Goal: Task Accomplishment & Management: Manage account settings

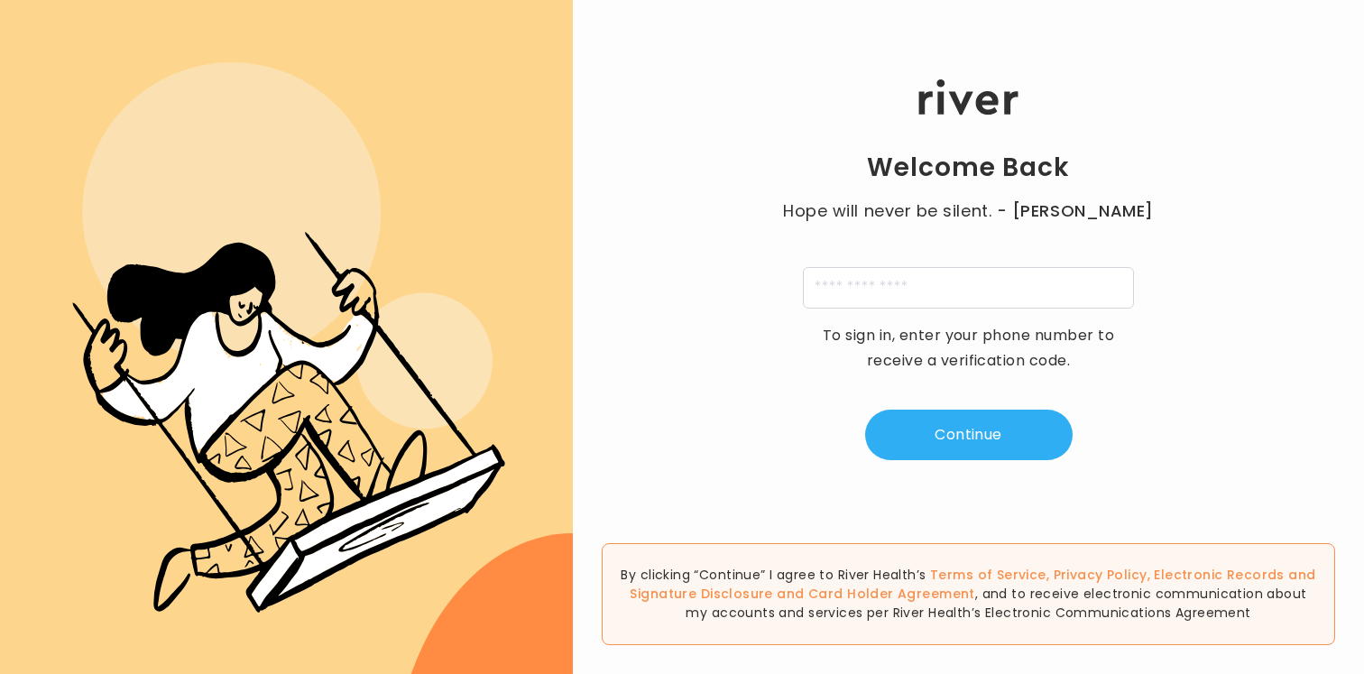
scroll to position [1296, 0]
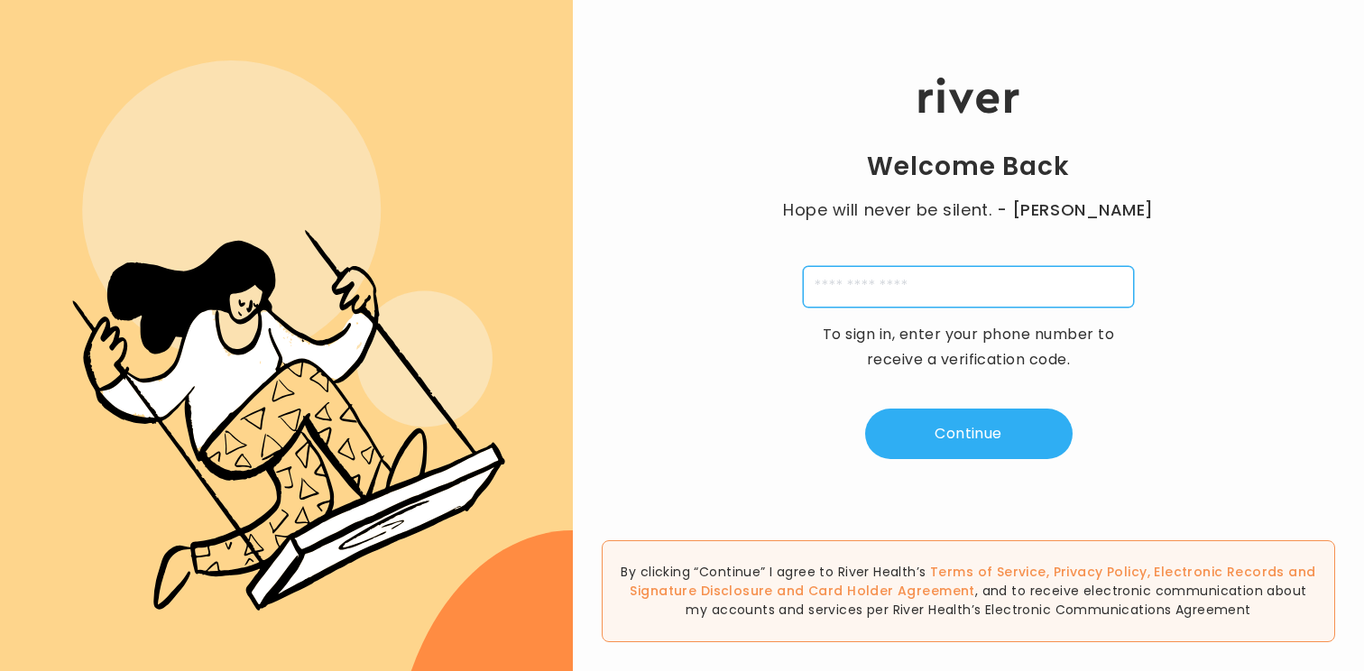
click at [946, 278] on input "tel" at bounding box center [968, 286] width 331 height 41
type input "**********"
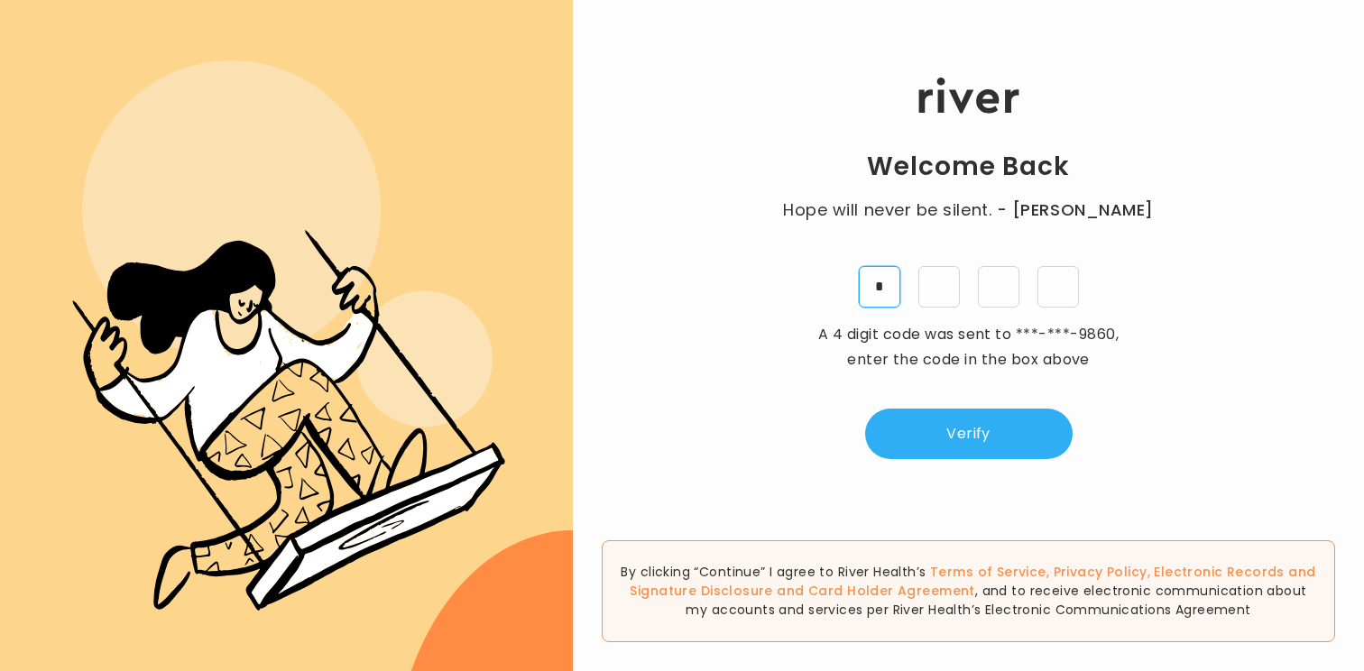
type input "*"
click at [956, 404] on div "Welcome Back Hope will never be silent. - Harvey Milk * * * * A 4 digit code wa…" at bounding box center [968, 268] width 791 height 402
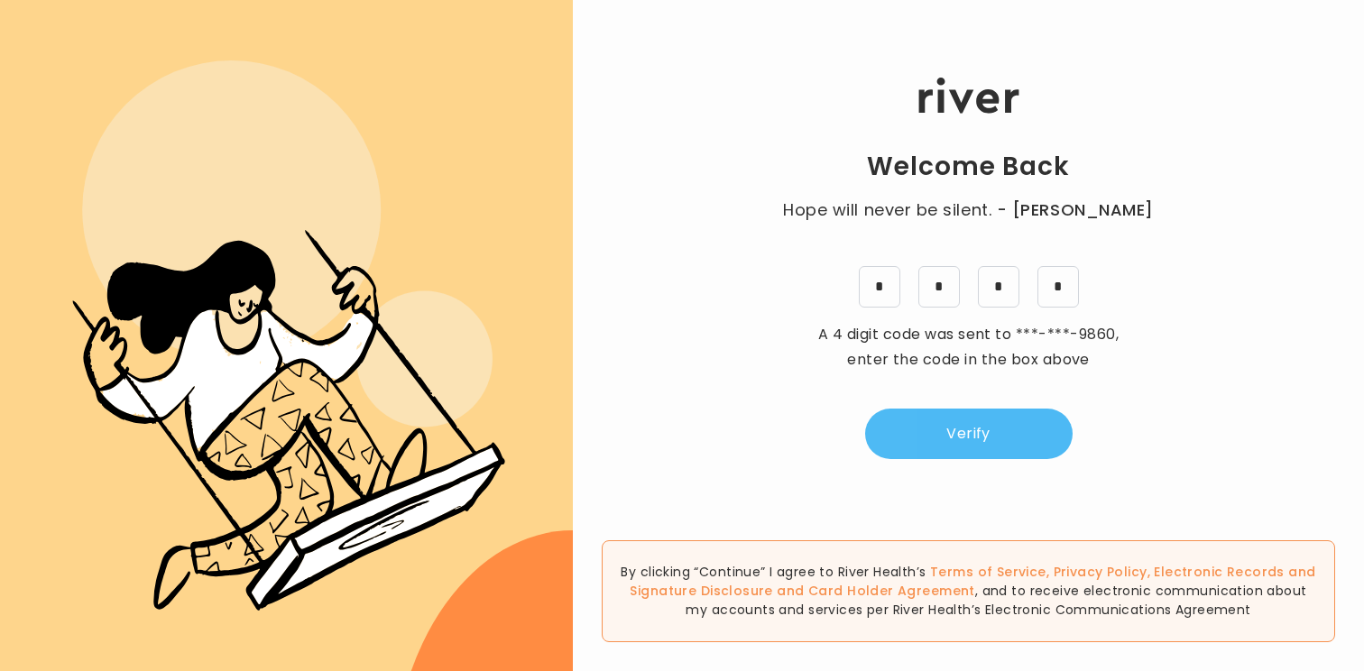
click at [953, 421] on button "Verify" at bounding box center [968, 434] width 207 height 51
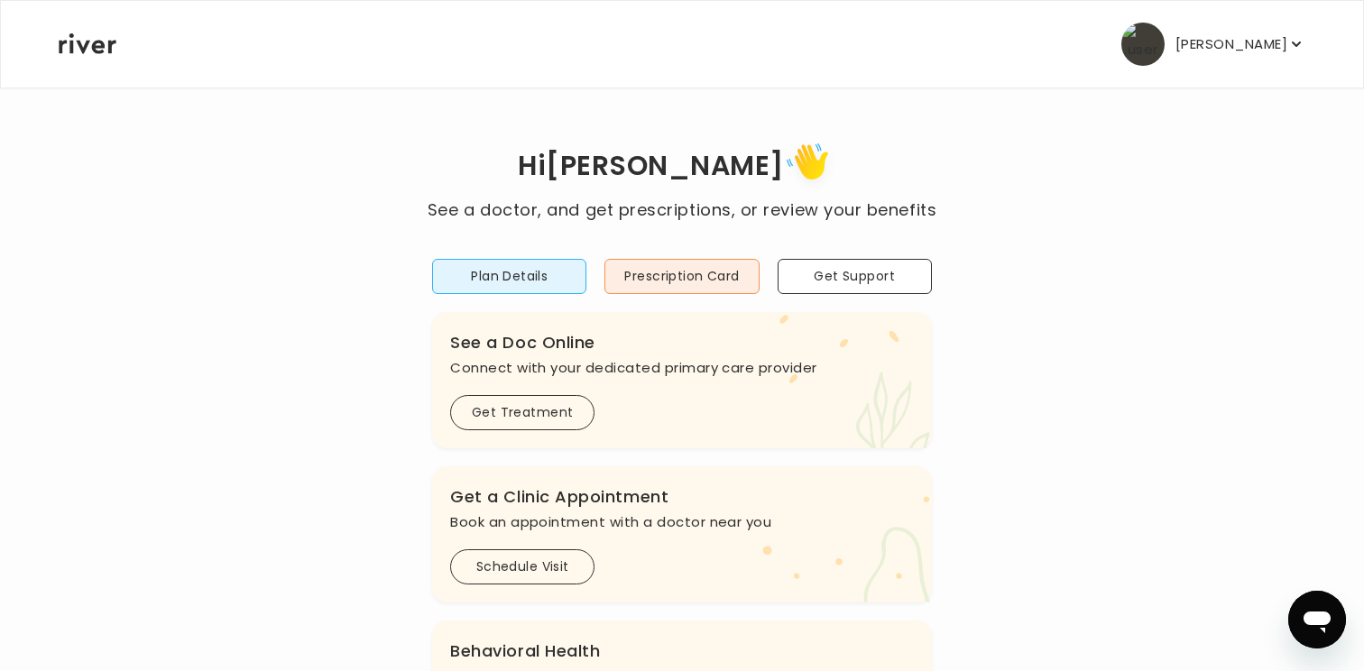
click at [1229, 42] on p "[PERSON_NAME]" at bounding box center [1231, 44] width 112 height 25
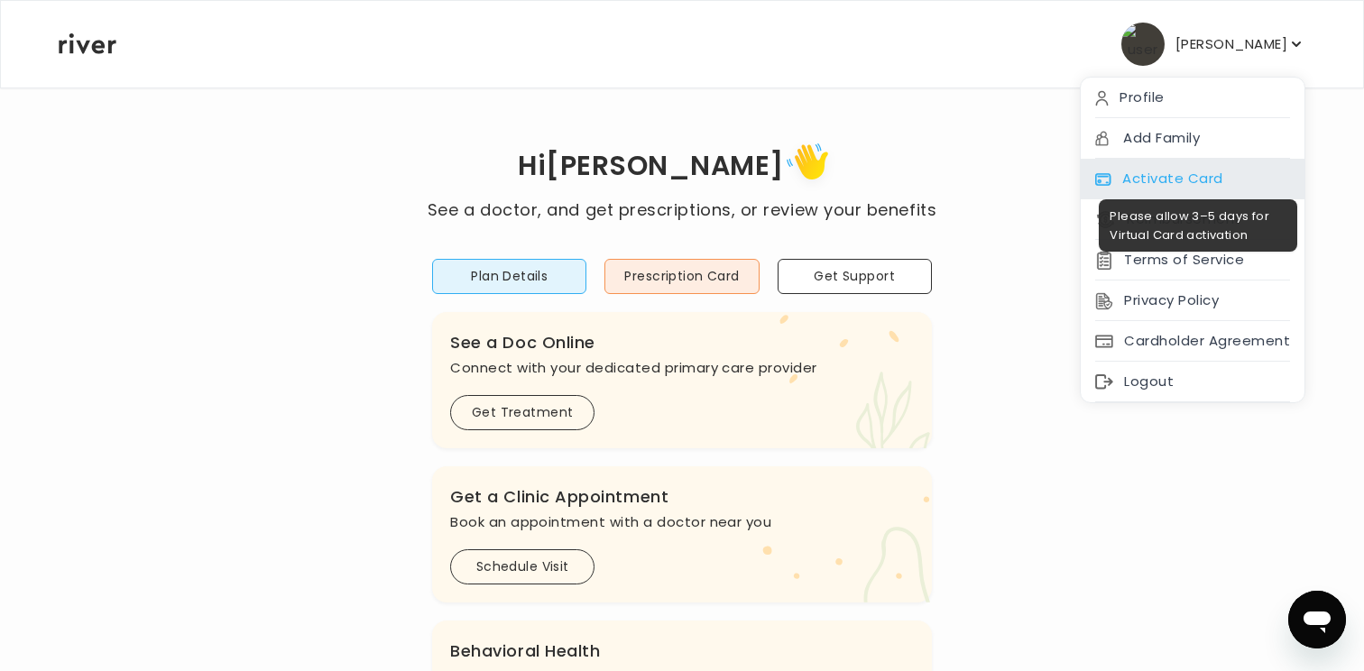
click at [1168, 171] on div "Activate Card" at bounding box center [1193, 179] width 224 height 41
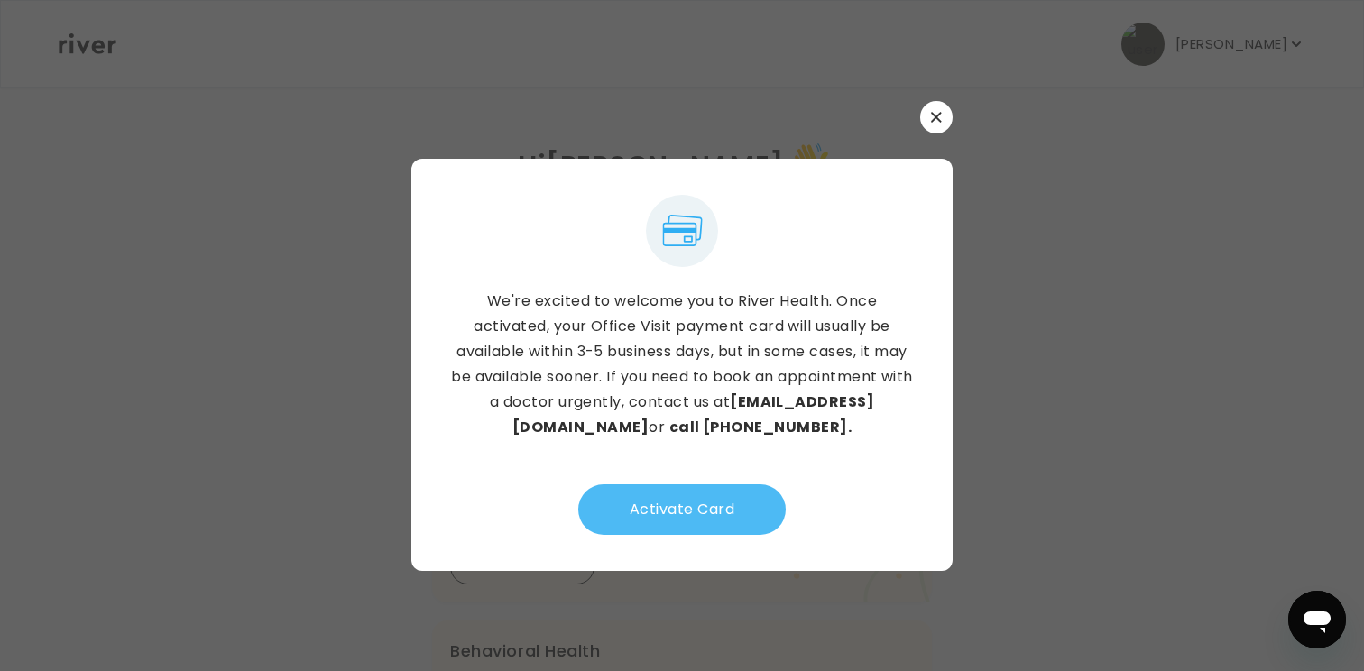
click at [692, 508] on button "Activate Card" at bounding box center [681, 509] width 207 height 51
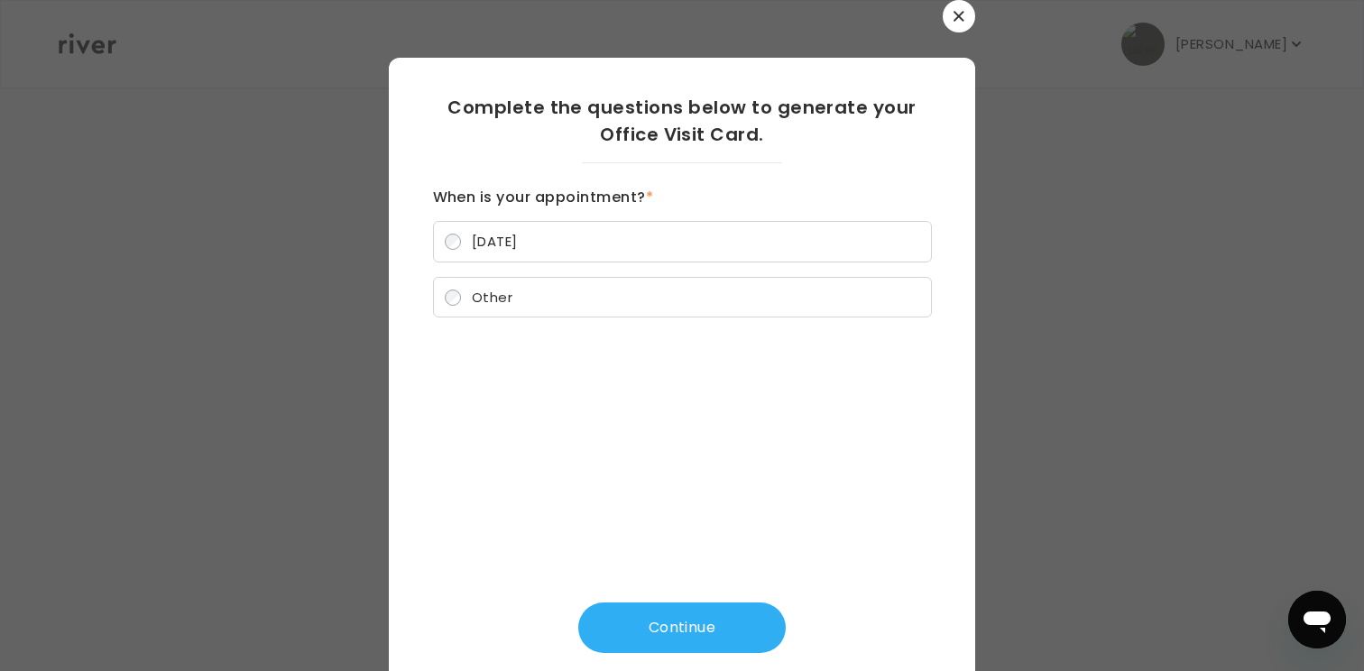
click at [508, 301] on span "Other" at bounding box center [492, 297] width 41 height 19
click at [701, 628] on button "Continue" at bounding box center [681, 628] width 207 height 51
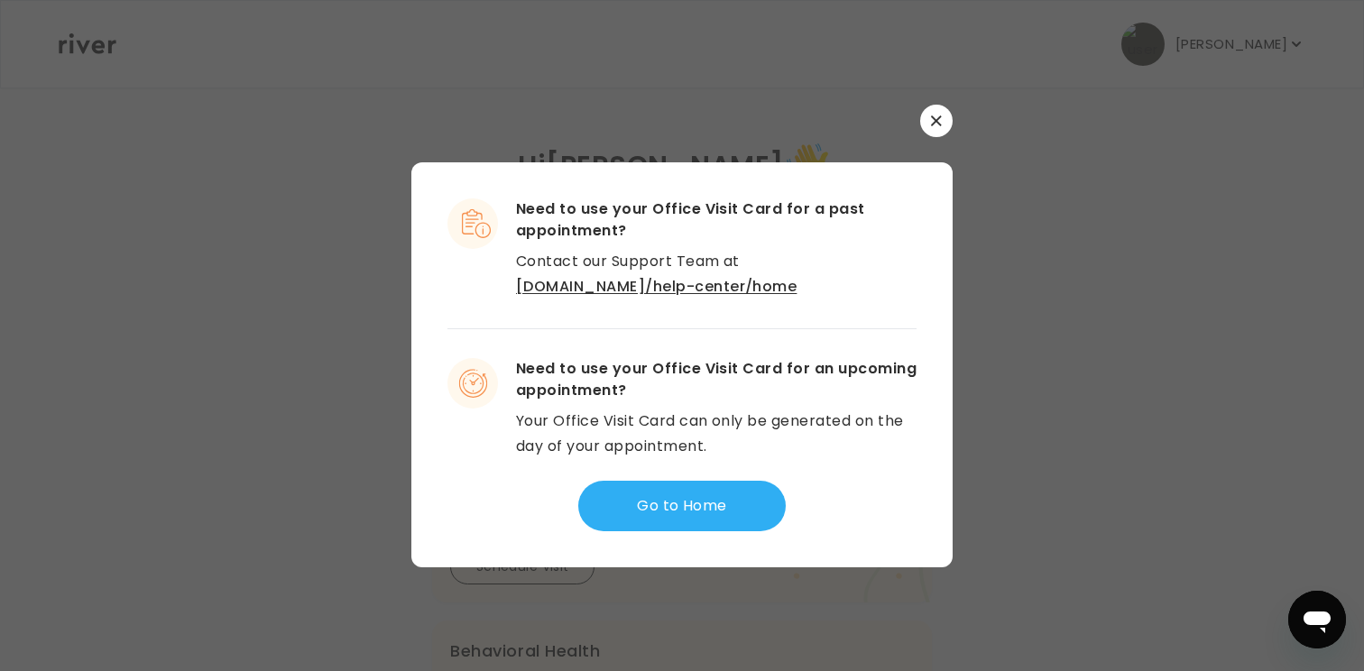
click at [933, 113] on button "button" at bounding box center [936, 121] width 32 height 32
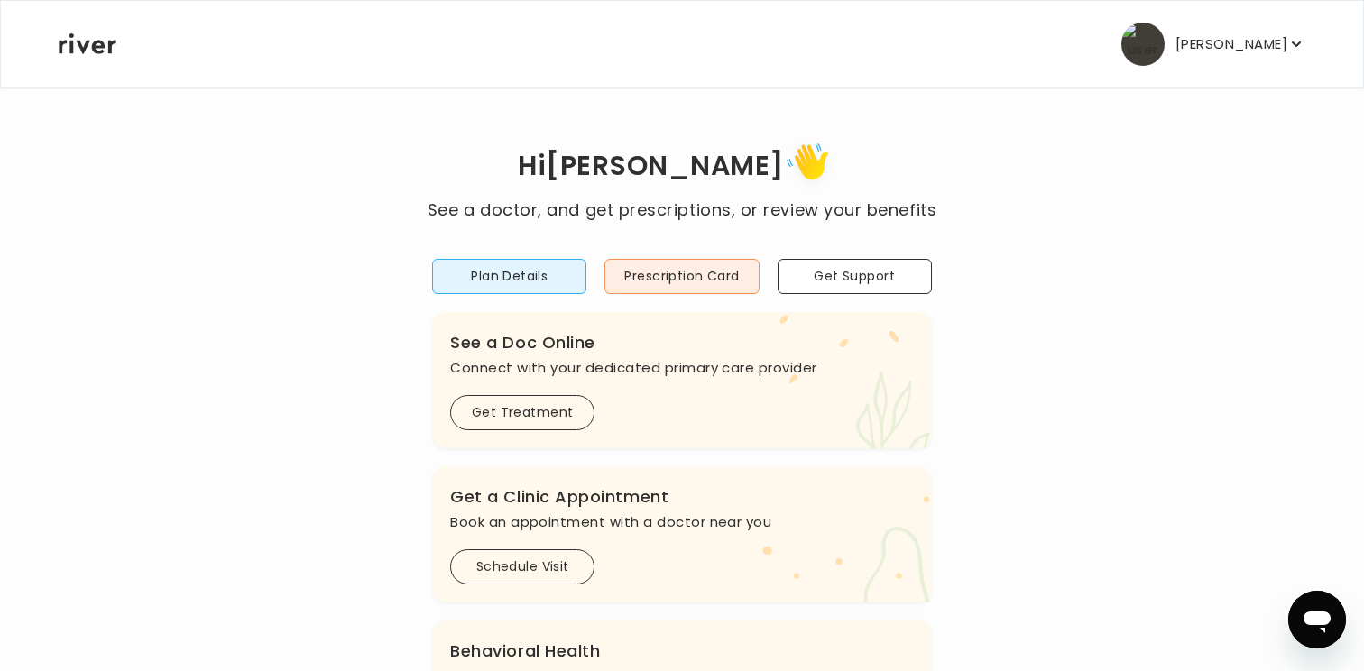
click at [1268, 74] on div "Anna Olson Profile Add Family Activate Card Reimbursement Terms of Service Priv…" at bounding box center [682, 44] width 1247 height 87
click at [1260, 54] on p "[PERSON_NAME]" at bounding box center [1231, 44] width 112 height 25
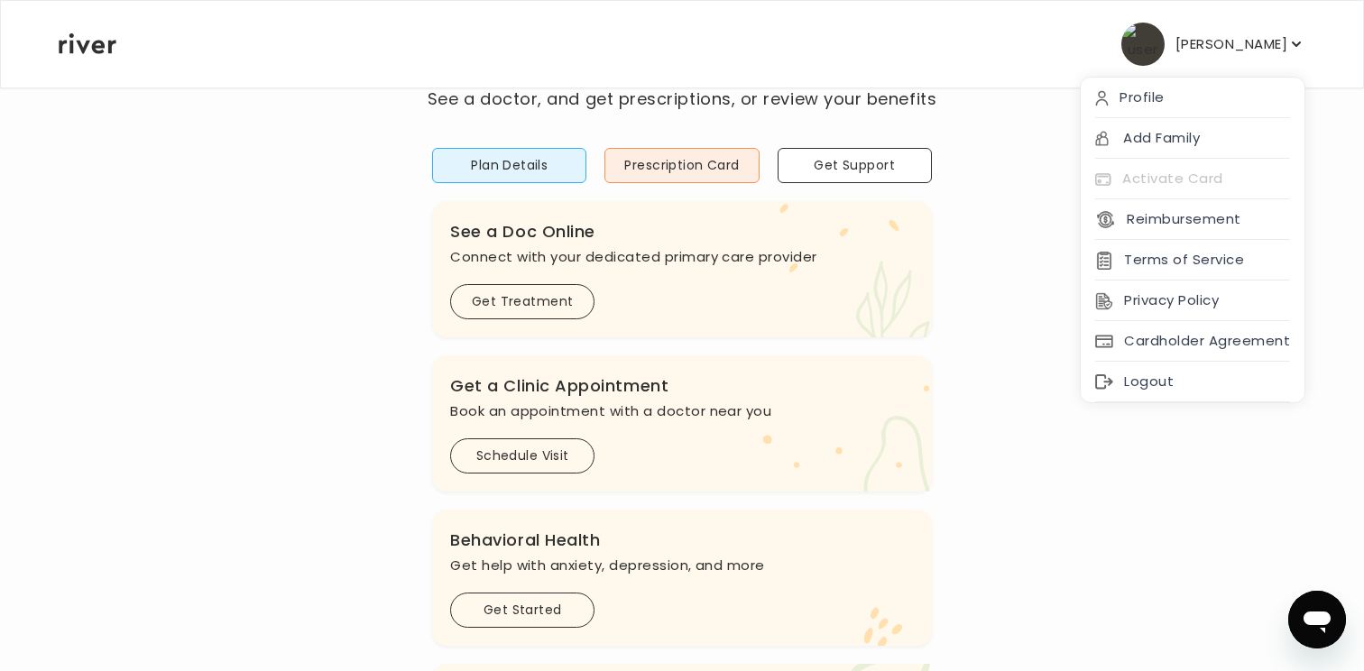
scroll to position [138, 0]
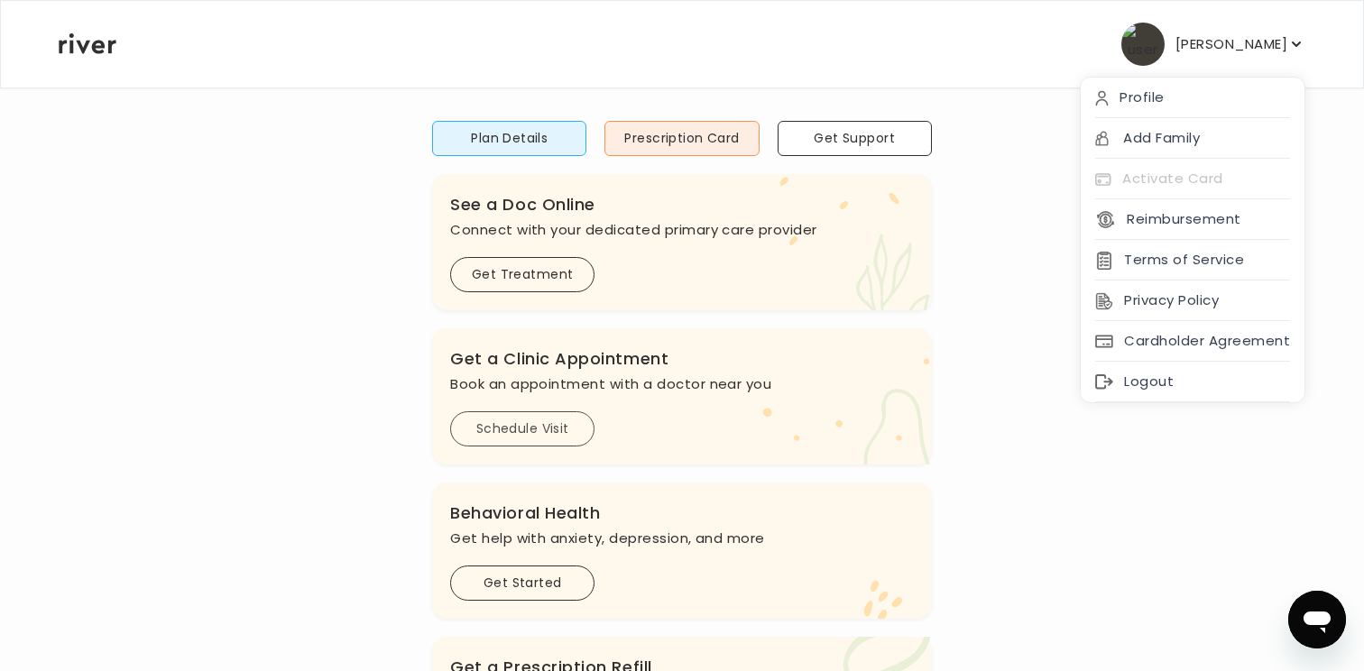
click at [513, 443] on button "Schedule Visit" at bounding box center [522, 428] width 144 height 35
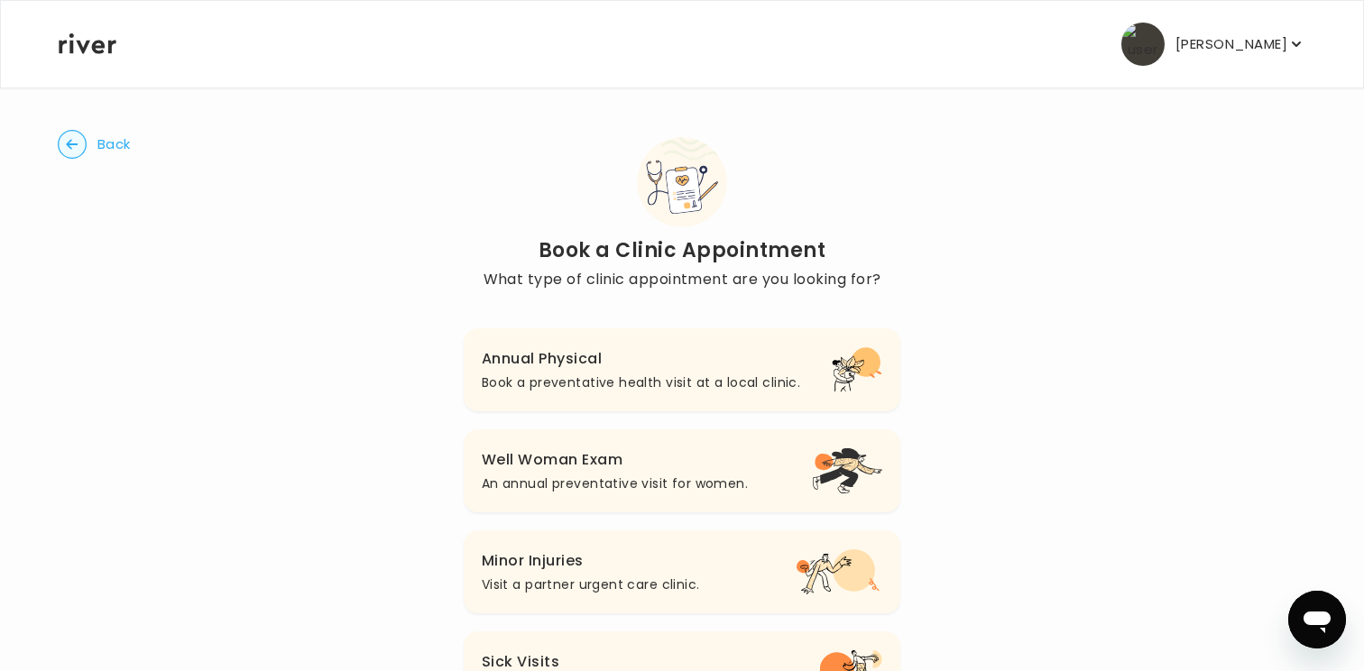
click at [555, 363] on h3 "Annual Physical" at bounding box center [641, 358] width 318 height 25
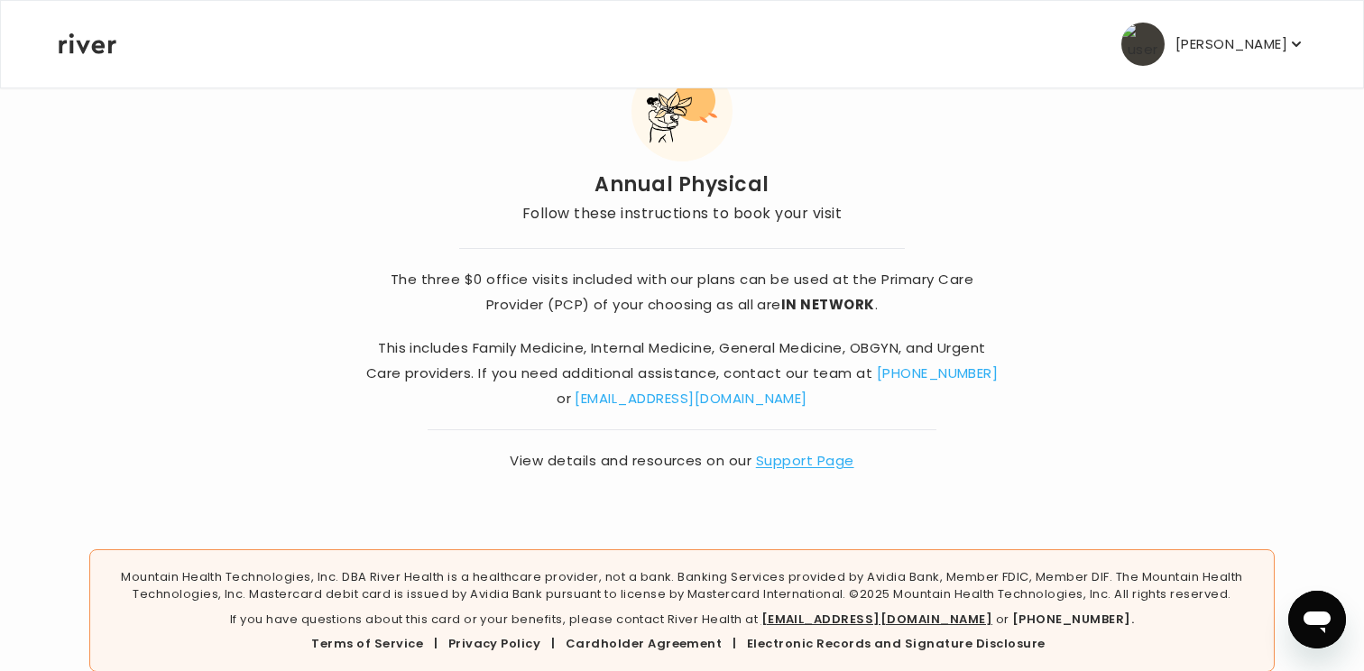
scroll to position [113, 0]
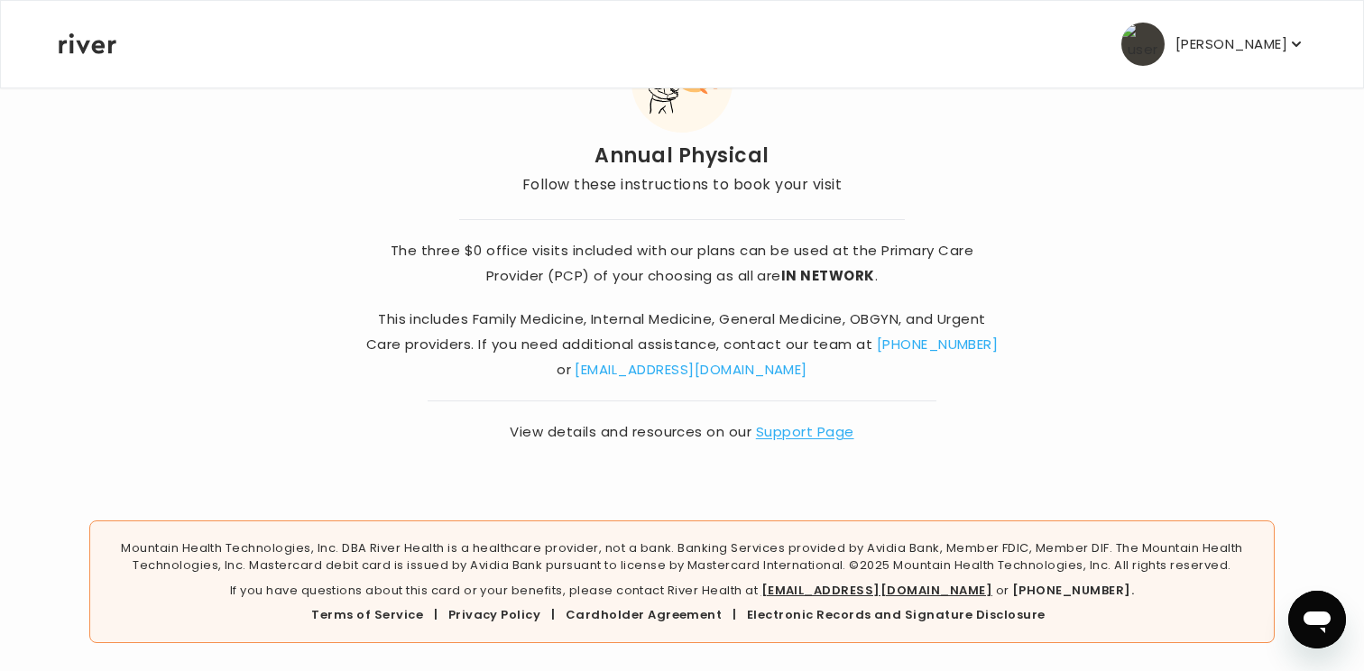
click at [1277, 53] on p "[PERSON_NAME]" at bounding box center [1231, 44] width 112 height 25
click at [934, 69] on div "Anna Olson Profile Add Family Activate Card Reimbursement Terms of Service Priv…" at bounding box center [682, 44] width 1247 height 87
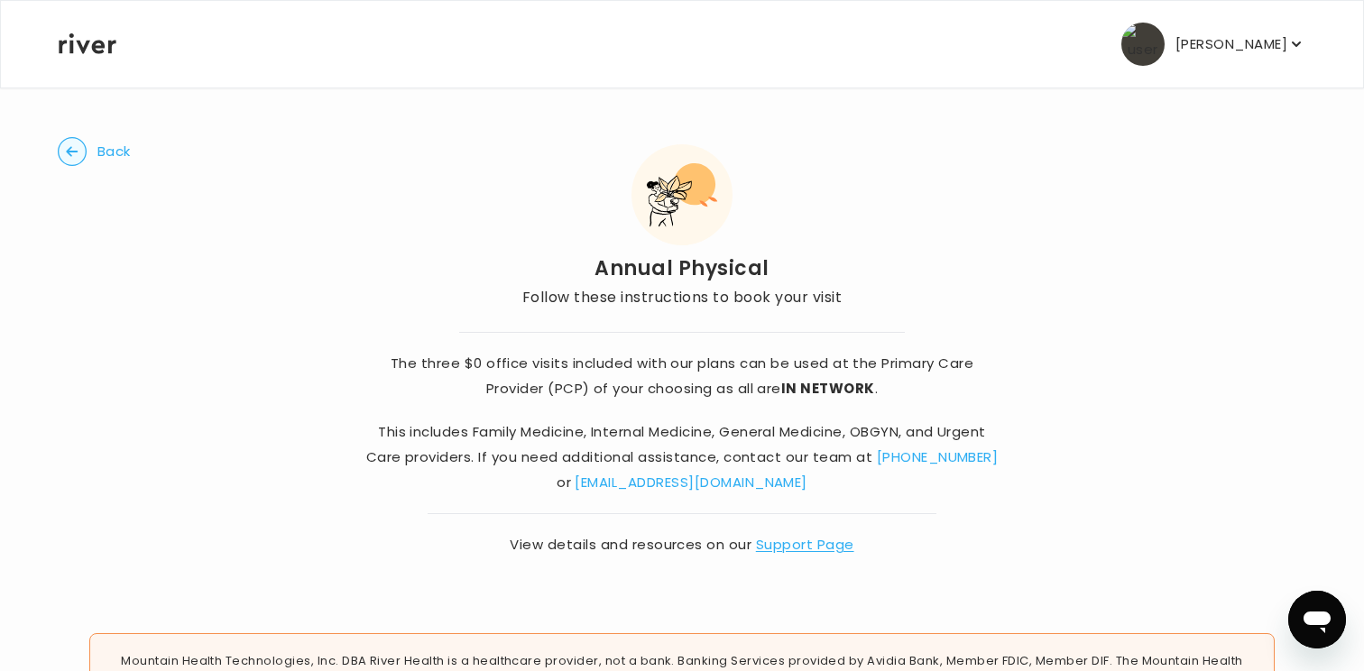
click at [96, 140] on button "Back" at bounding box center [94, 151] width 73 height 29
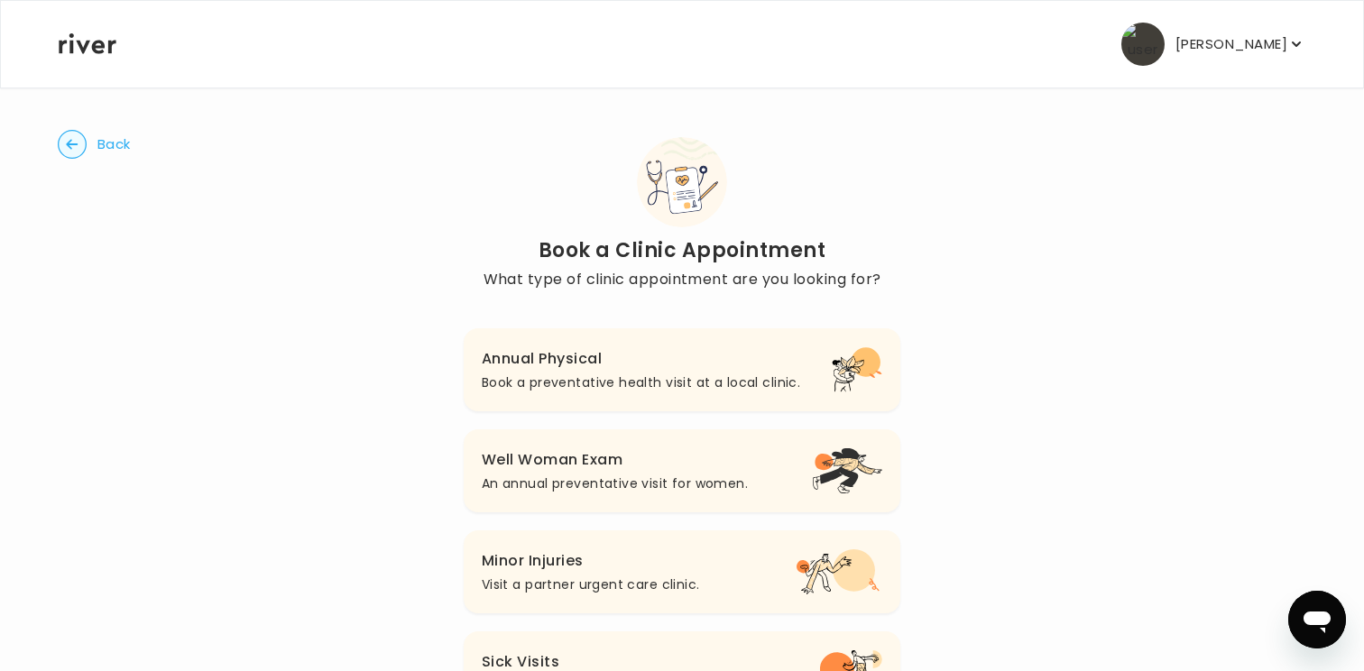
click at [96, 140] on button "Back" at bounding box center [94, 144] width 73 height 29
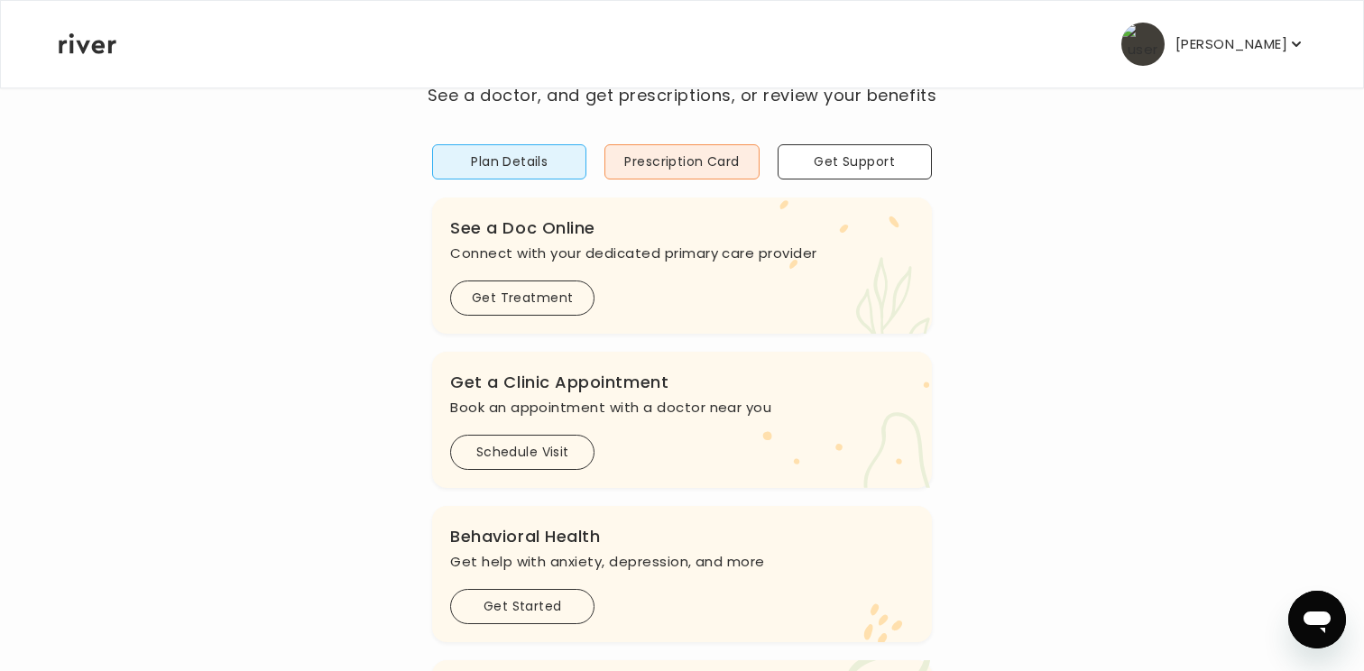
scroll to position [138, 0]
